Goal: Information Seeking & Learning: Find specific fact

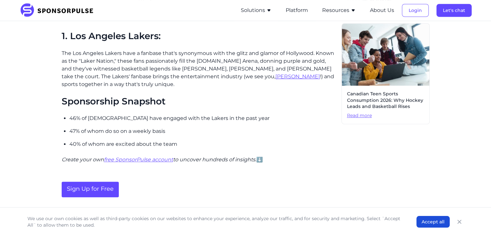
scroll to position [381, 0]
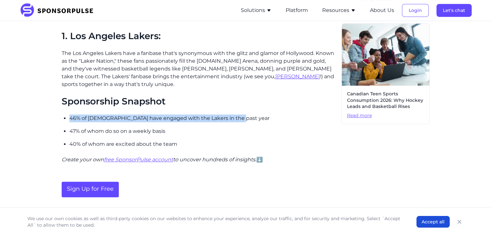
drag, startPoint x: 63, startPoint y: 119, endPoint x: 236, endPoint y: 117, distance: 173.0
copy p "46% of [DEMOGRAPHIC_DATA] have engaged with the Lakers in the past year"
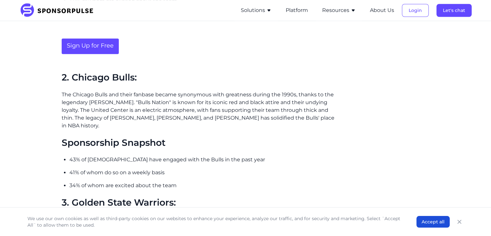
scroll to position [524, 0]
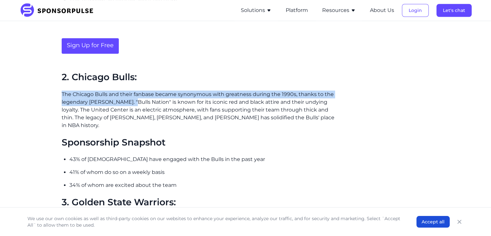
drag, startPoint x: 62, startPoint y: 94, endPoint x: 130, endPoint y: 102, distance: 68.3
click at [130, 102] on p "The Chicago Bulls and their fanbase became synonymous with greatness during the…" at bounding box center [199, 109] width 275 height 39
copy p "The Chicago Bulls and their fanbase became synonymous with greatness during the…"
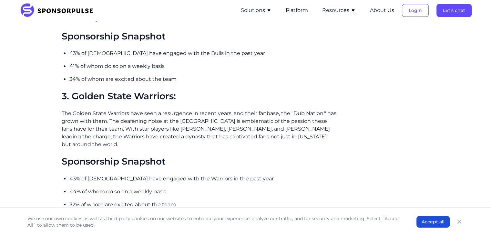
scroll to position [647, 0]
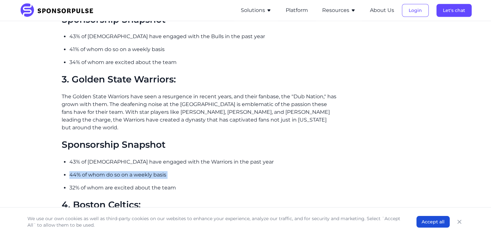
drag, startPoint x: 69, startPoint y: 166, endPoint x: 132, endPoint y: 171, distance: 62.9
click at [132, 171] on ul "43% of [DEMOGRAPHIC_DATA] have engaged with the Warriors in the past year 44% o…" at bounding box center [202, 175] width 267 height 34
copy p "44% of whom do so on a weekly basis"
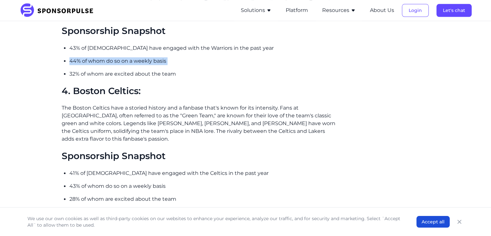
scroll to position [760, 0]
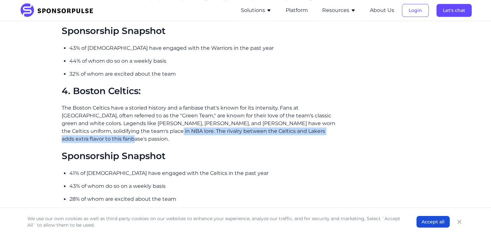
drag, startPoint x: 108, startPoint y: 121, endPoint x: 329, endPoint y: 123, distance: 220.4
click at [329, 123] on p "The Boston Celtics have a storied history and a fanbase that's known for its in…" at bounding box center [199, 123] width 275 height 39
copy p "The rivalry between the Celtics and Lakers adds extra flavor to this fanbase's …"
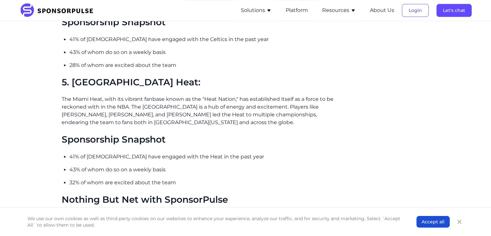
scroll to position [899, 0]
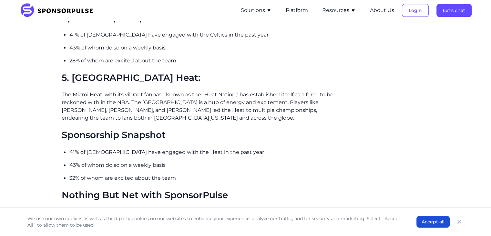
drag, startPoint x: 70, startPoint y: 161, endPoint x: 179, endPoint y: 162, distance: 109.4
click at [179, 174] on p "32% of whom are excited about the team" at bounding box center [202, 178] width 267 height 8
copy p "32% of whom are excited about the team"
